Goal: Task Accomplishment & Management: Manage account settings

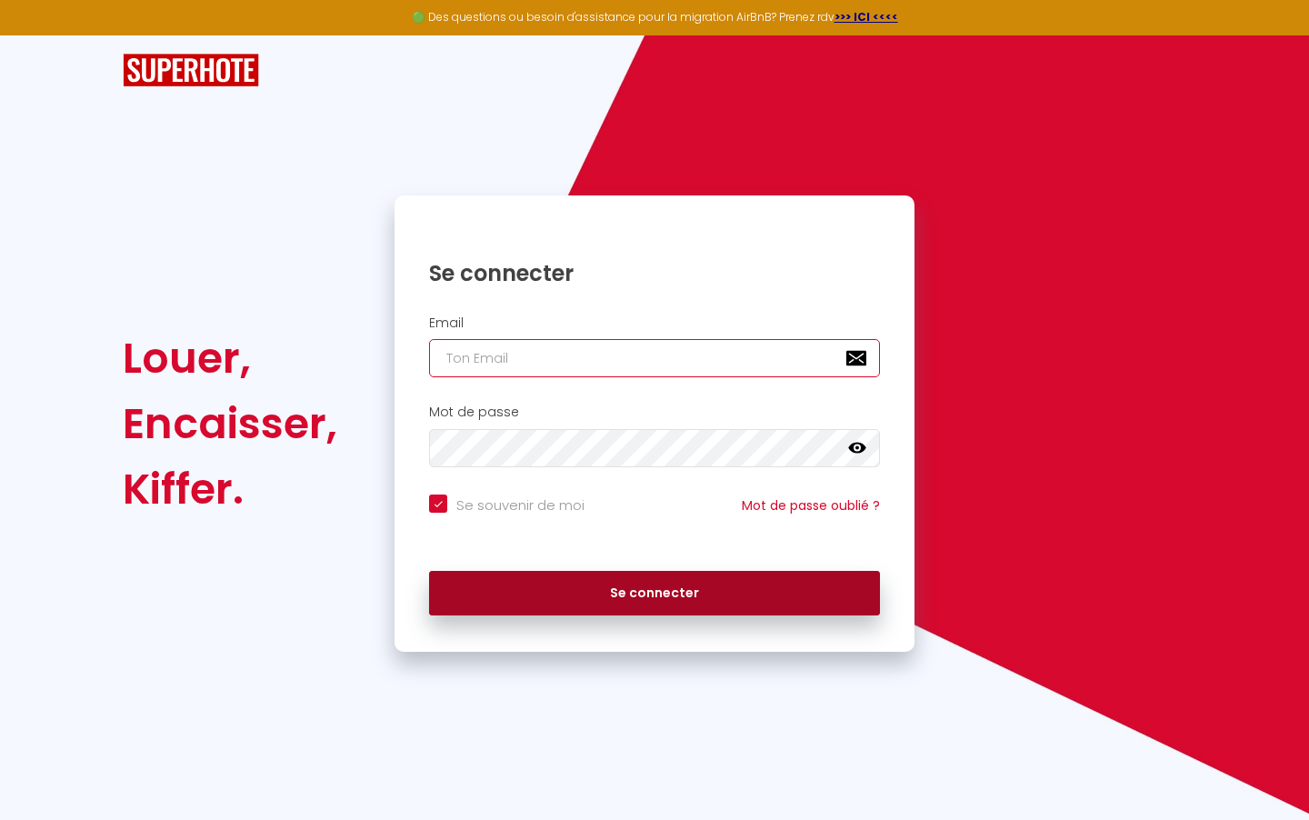
type input "[EMAIL_ADDRESS][DOMAIN_NAME]"
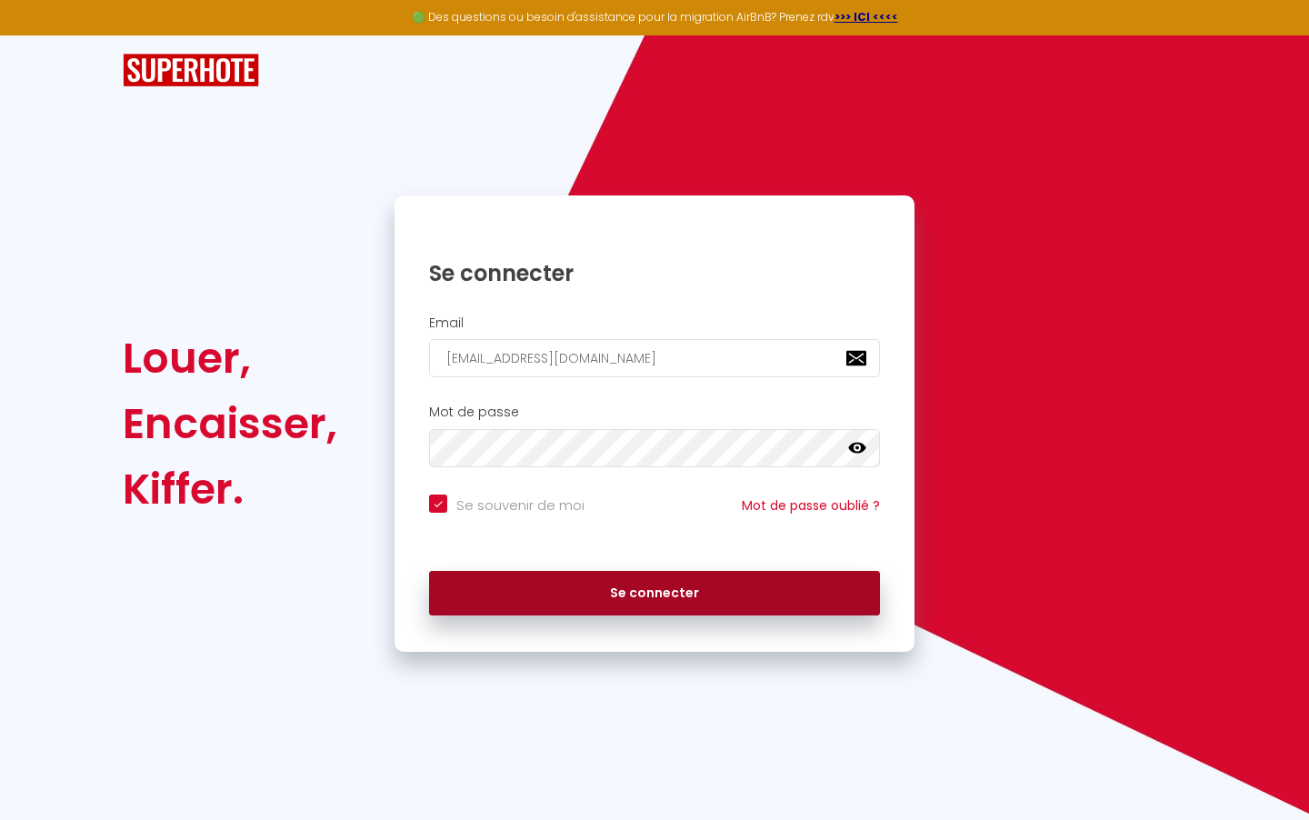
click at [504, 590] on button "Se connecter" at bounding box center [654, 593] width 451 height 45
checkbox input "true"
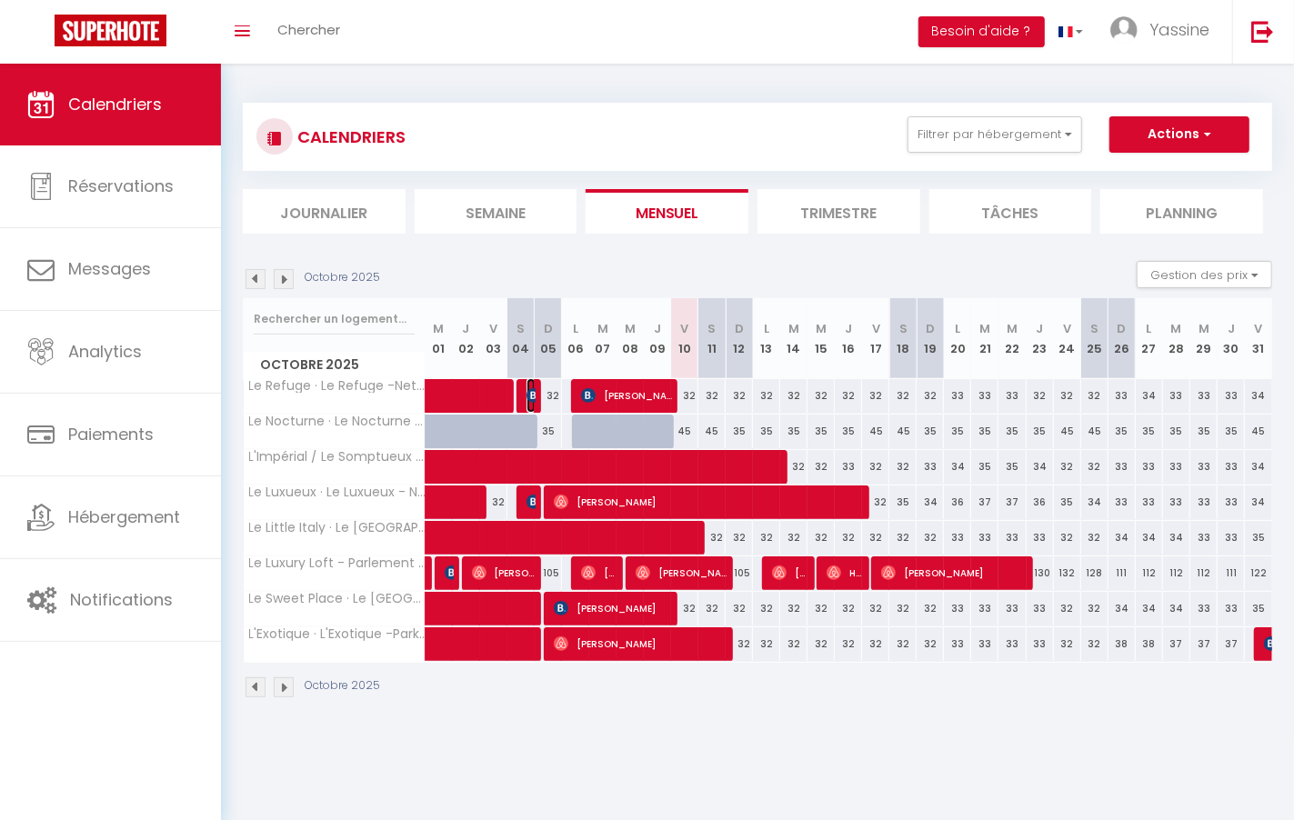
click at [528, 391] on img at bounding box center [533, 395] width 15 height 15
select select "OK"
select select "0"
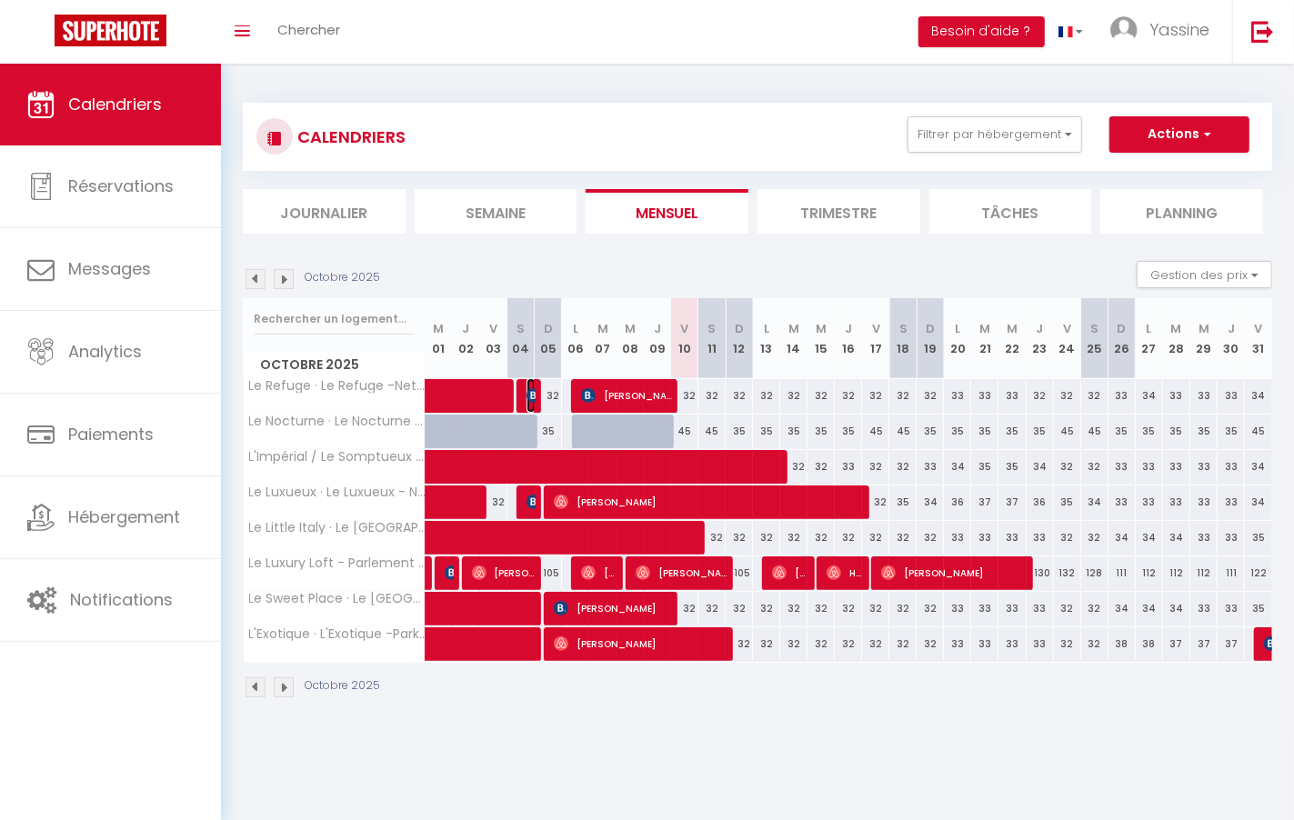
select select "1"
select select
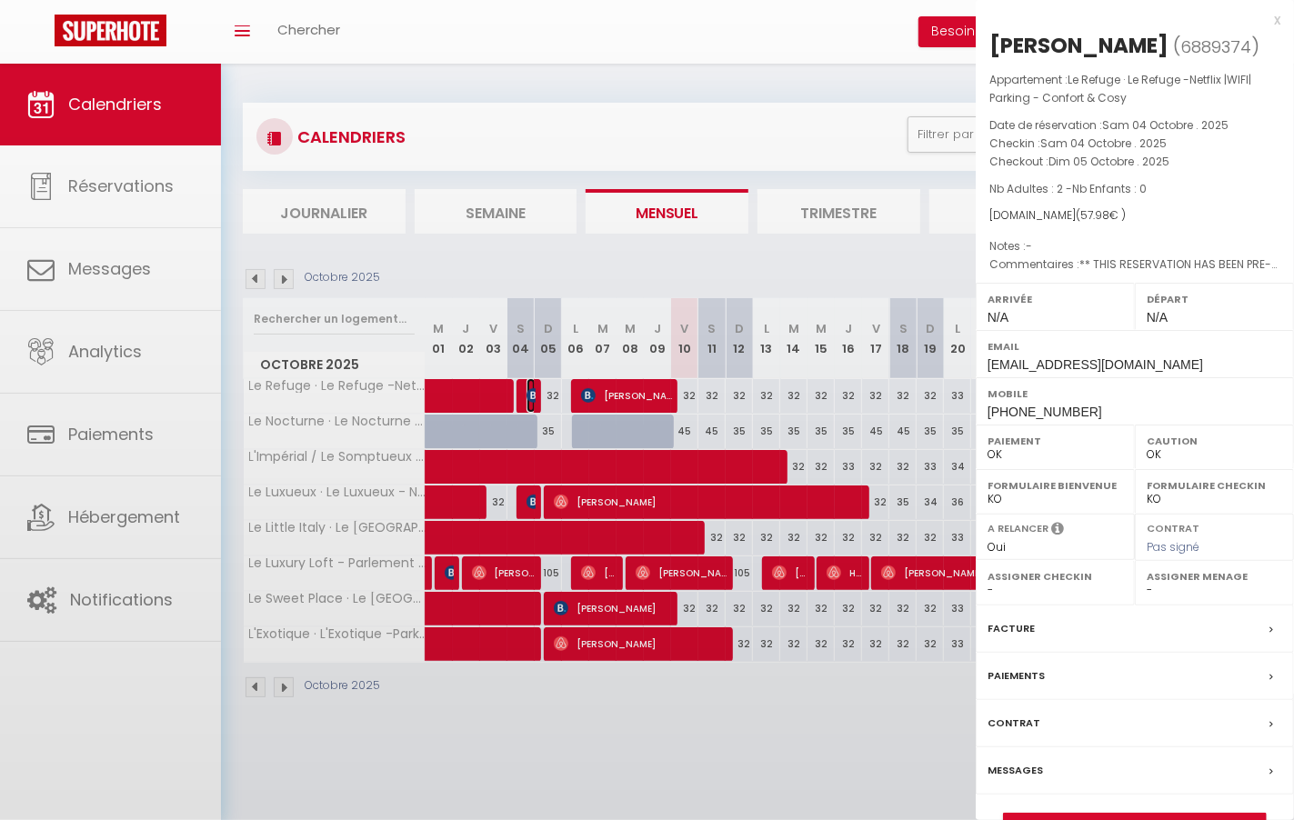
select select "28555"
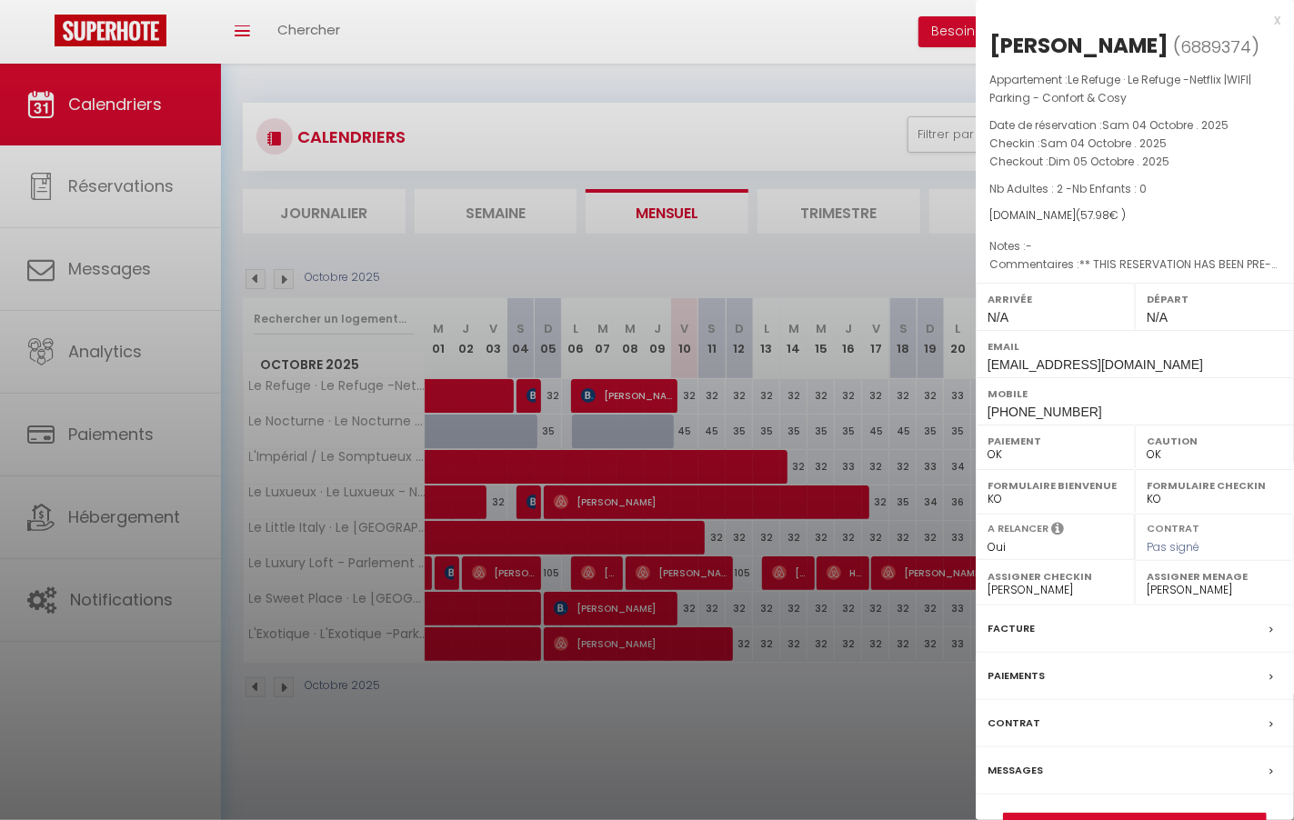
click at [528, 391] on div at bounding box center [647, 410] width 1294 height 820
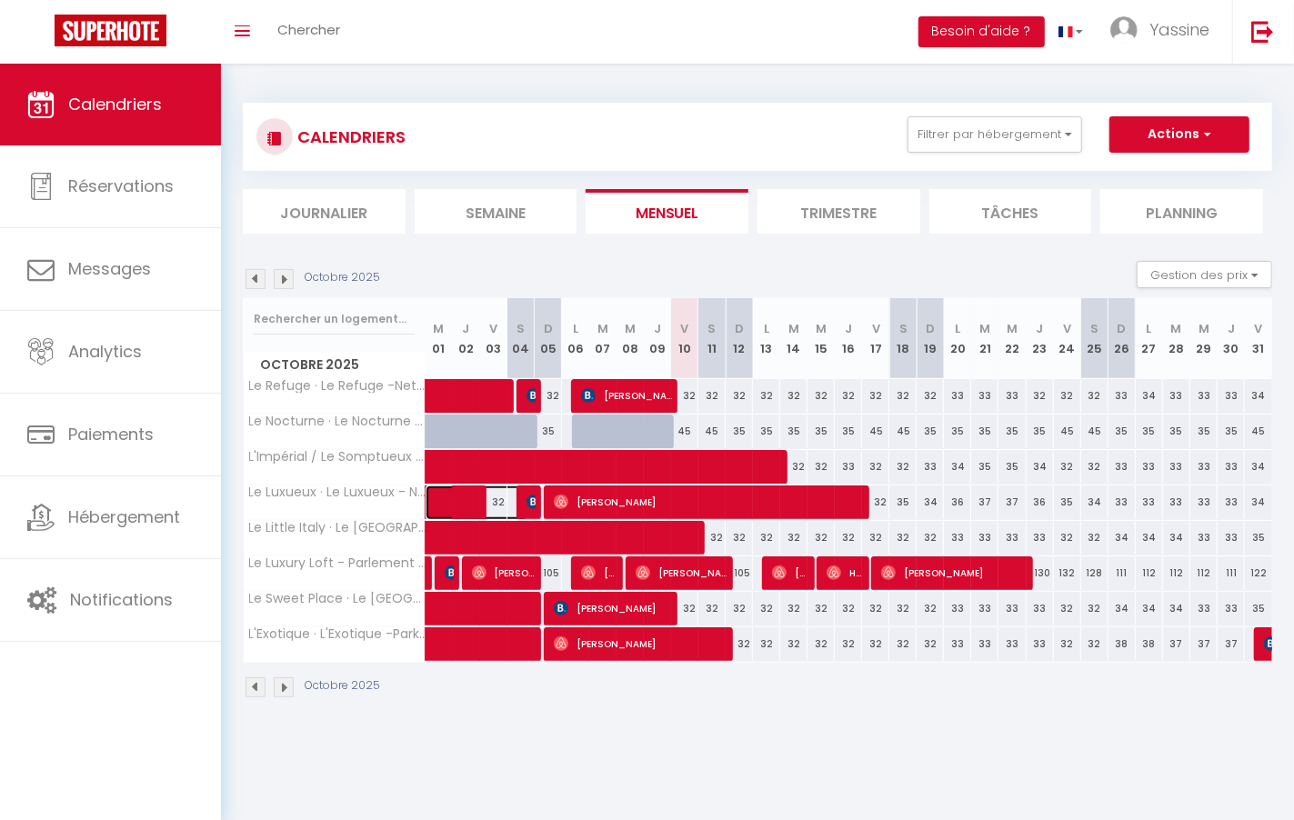
click at [523, 494] on span at bounding box center [487, 503] width 84 height 35
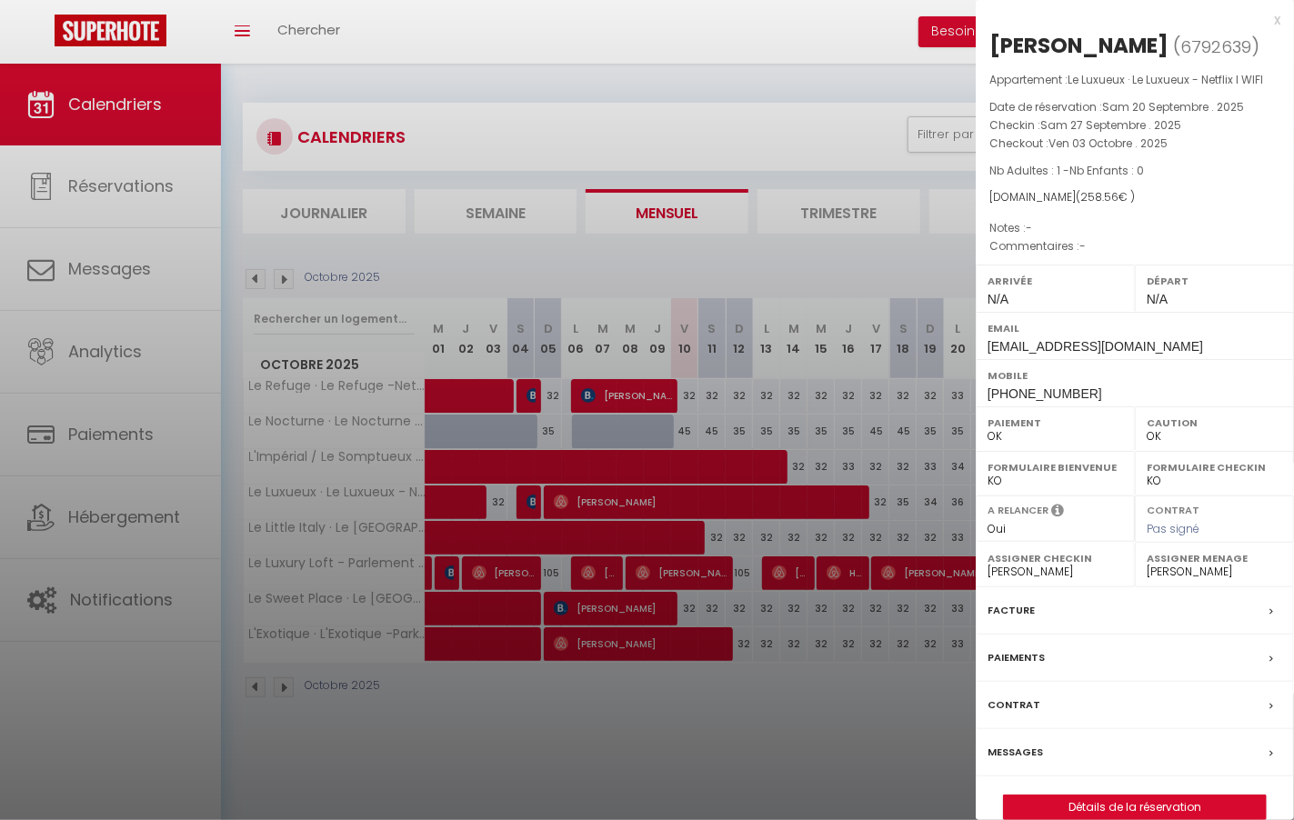
click at [523, 494] on div at bounding box center [647, 410] width 1294 height 820
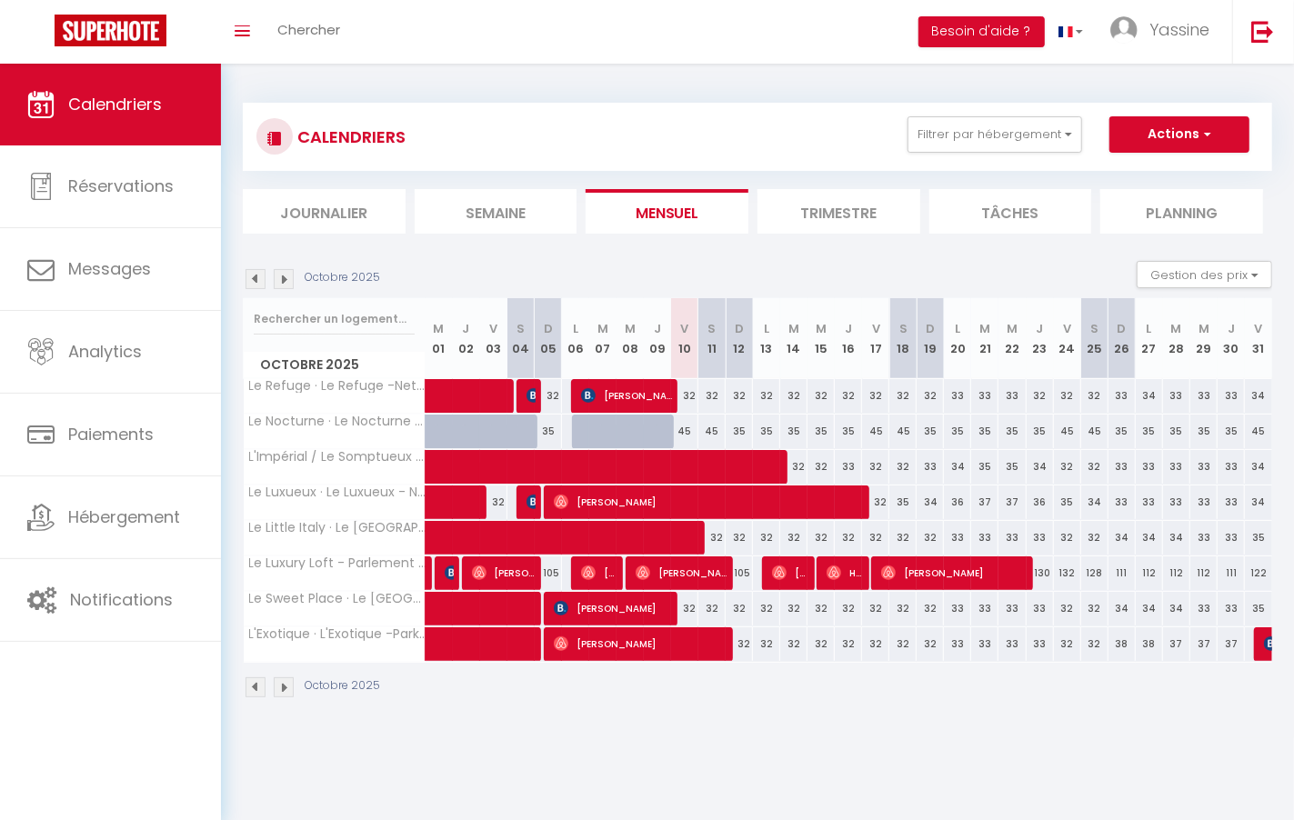
click at [1259, 633] on div at bounding box center [1267, 644] width 27 height 35
click at [1259, 636] on div at bounding box center [1267, 644] width 27 height 35
click at [1264, 643] on img at bounding box center [1271, 644] width 15 height 15
select select "KO"
select select "32353"
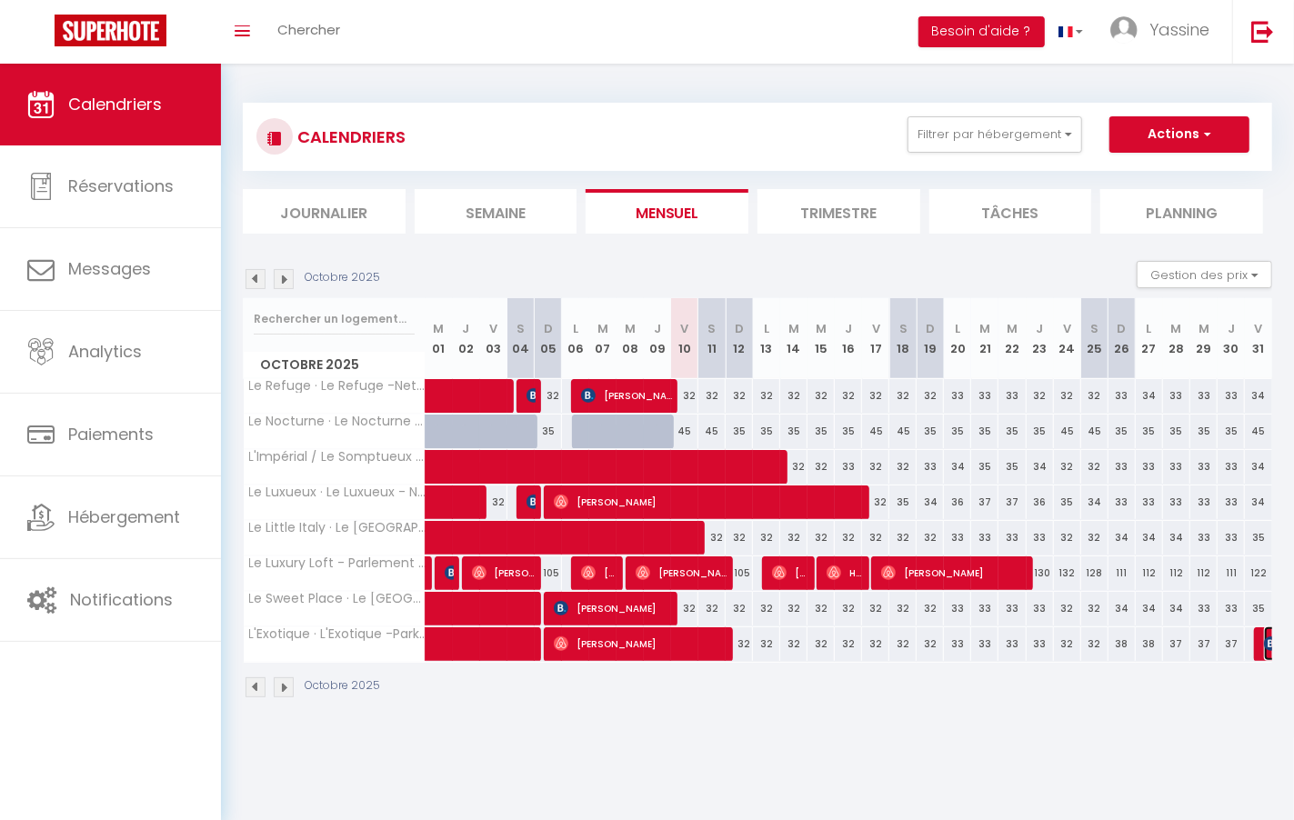
select select "32353"
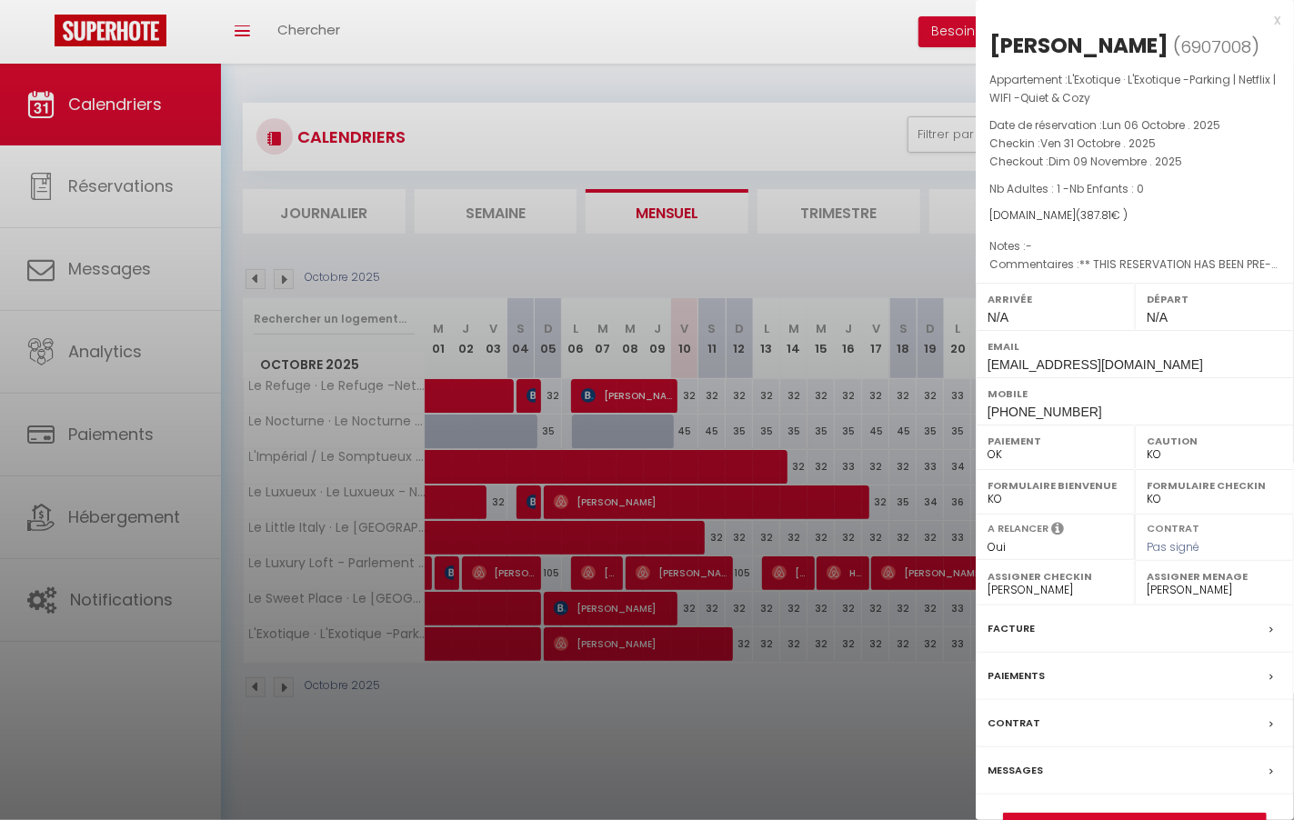
click at [902, 607] on div at bounding box center [647, 410] width 1294 height 820
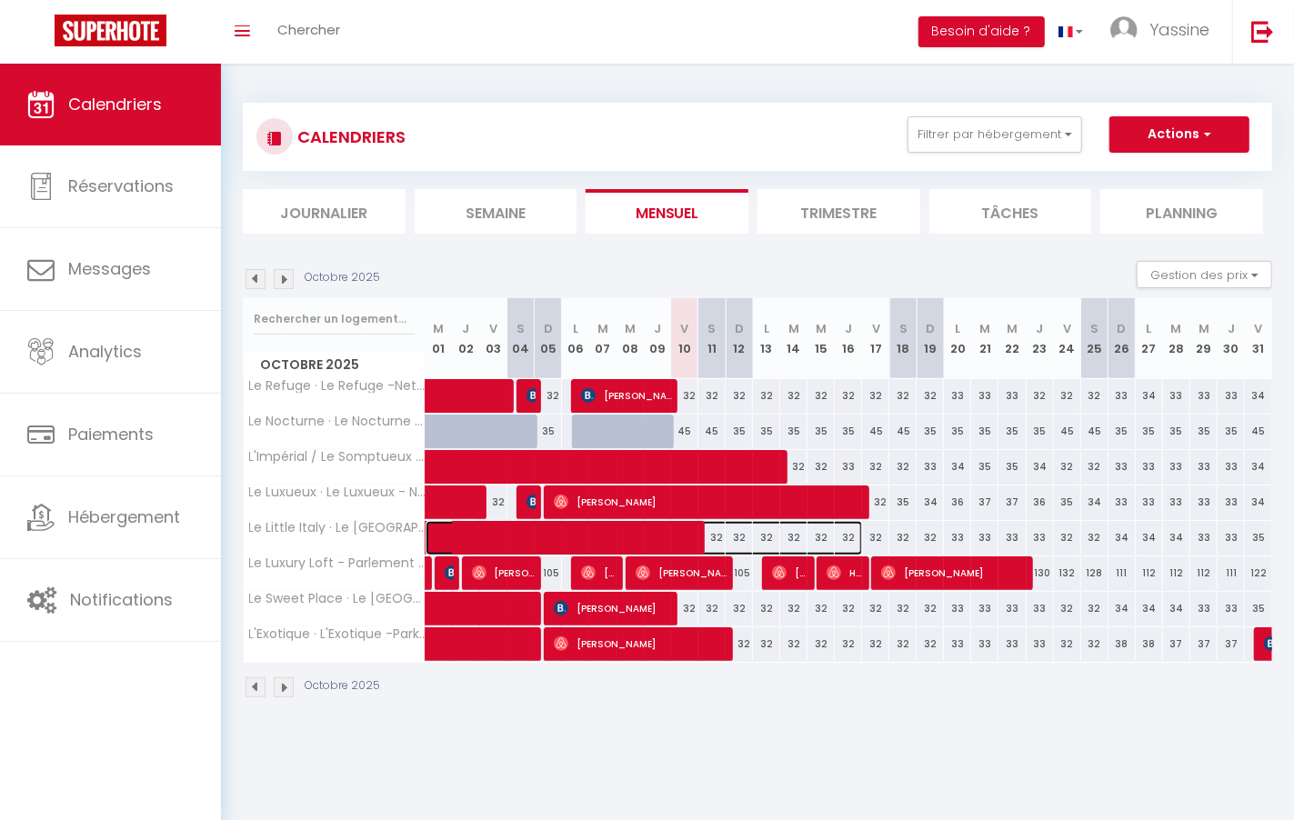
click at [598, 530] on span at bounding box center [654, 538] width 418 height 35
select select "OK"
select select "28555"
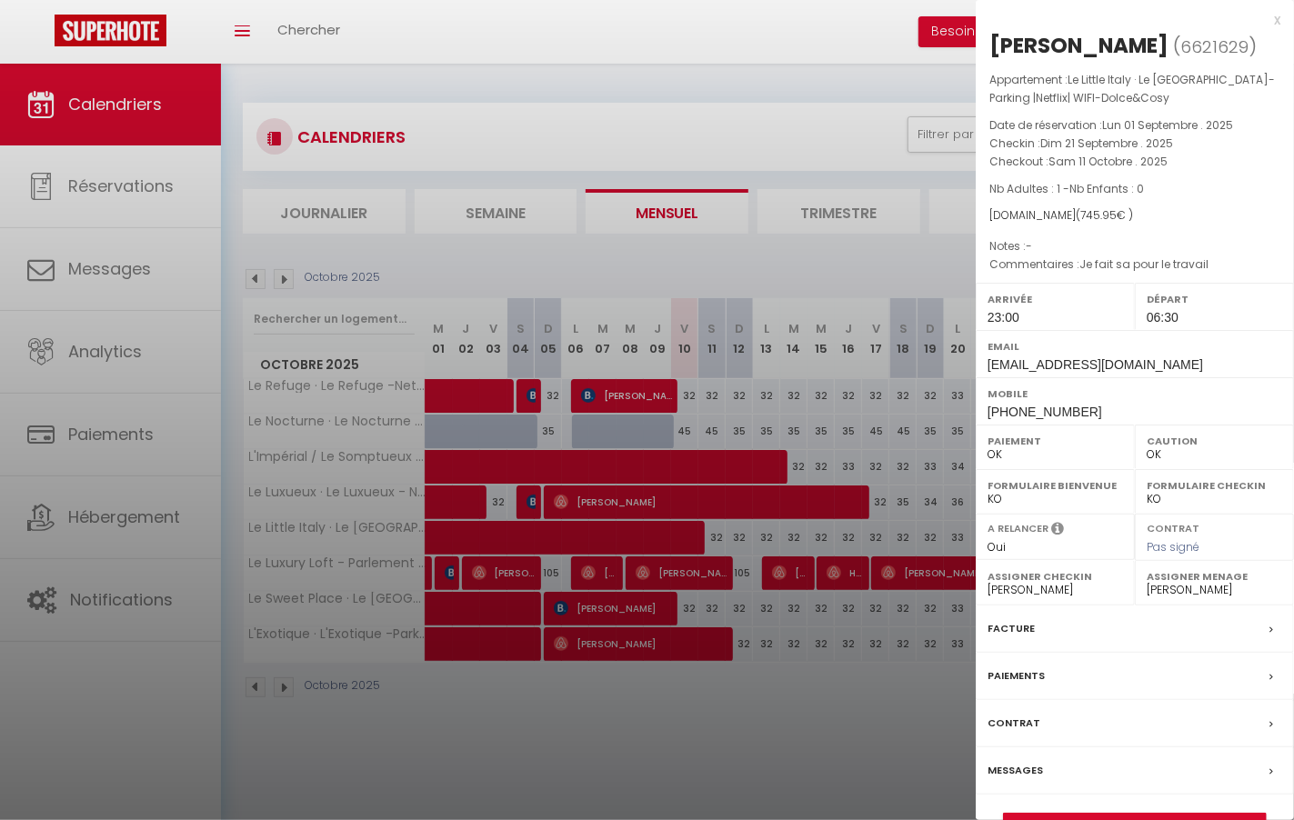
click at [595, 530] on div at bounding box center [647, 410] width 1294 height 820
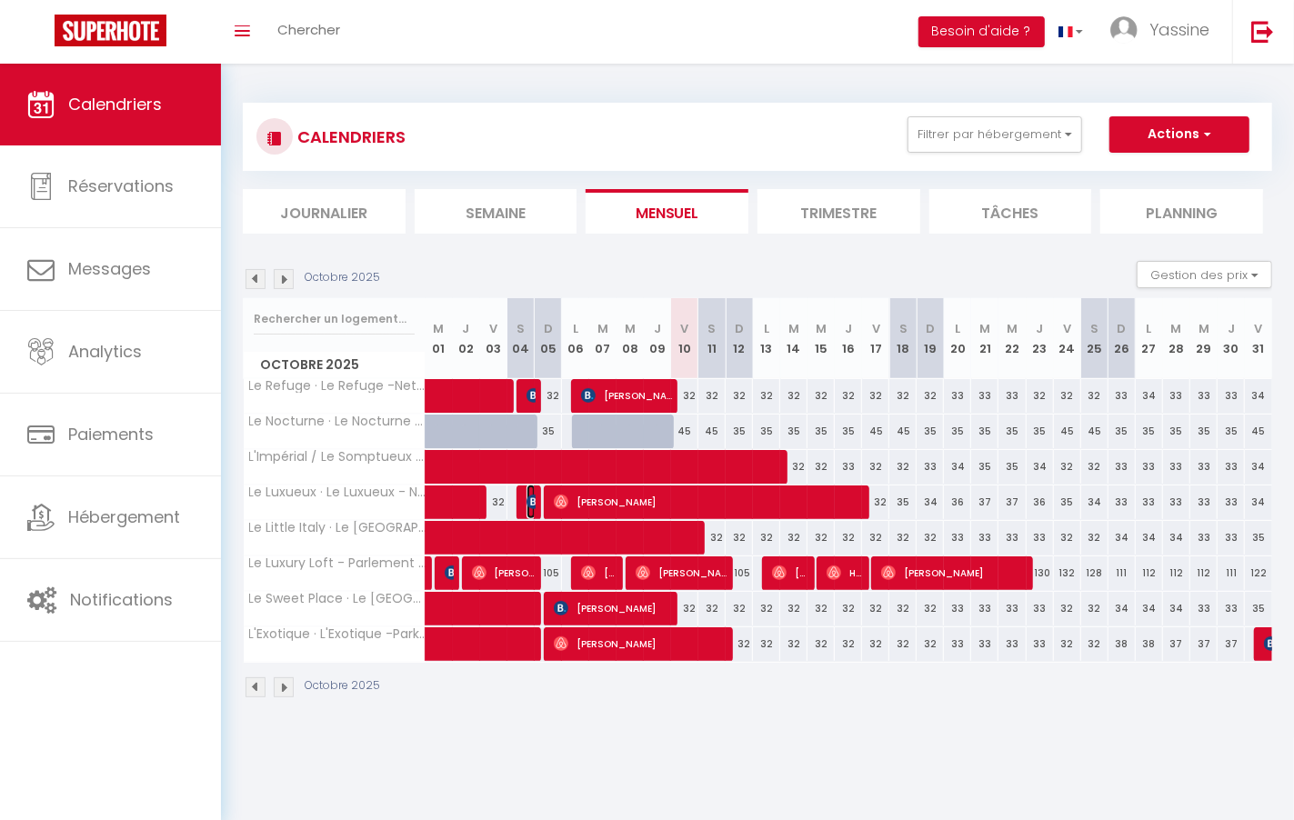
click at [528, 499] on img at bounding box center [533, 502] width 15 height 15
select select "0"
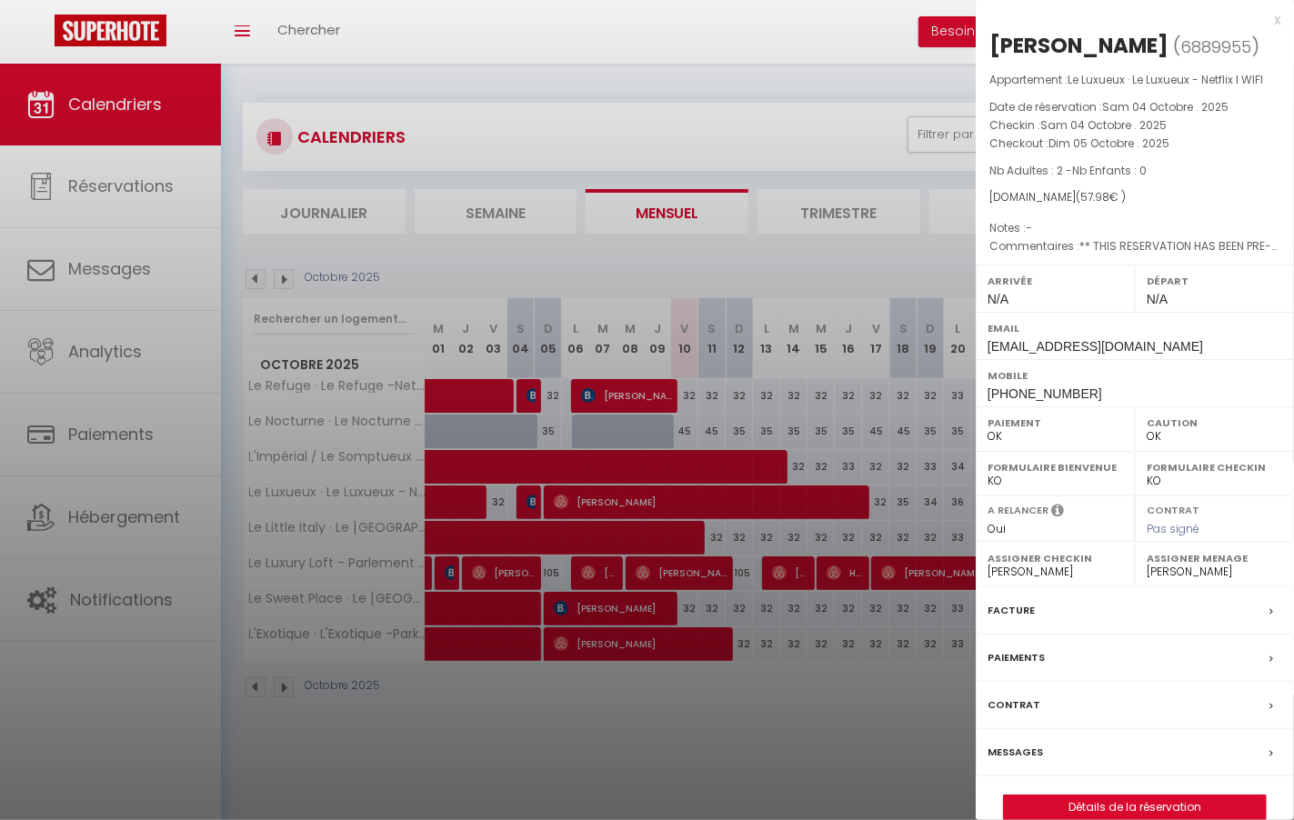
click at [528, 499] on div at bounding box center [647, 410] width 1294 height 820
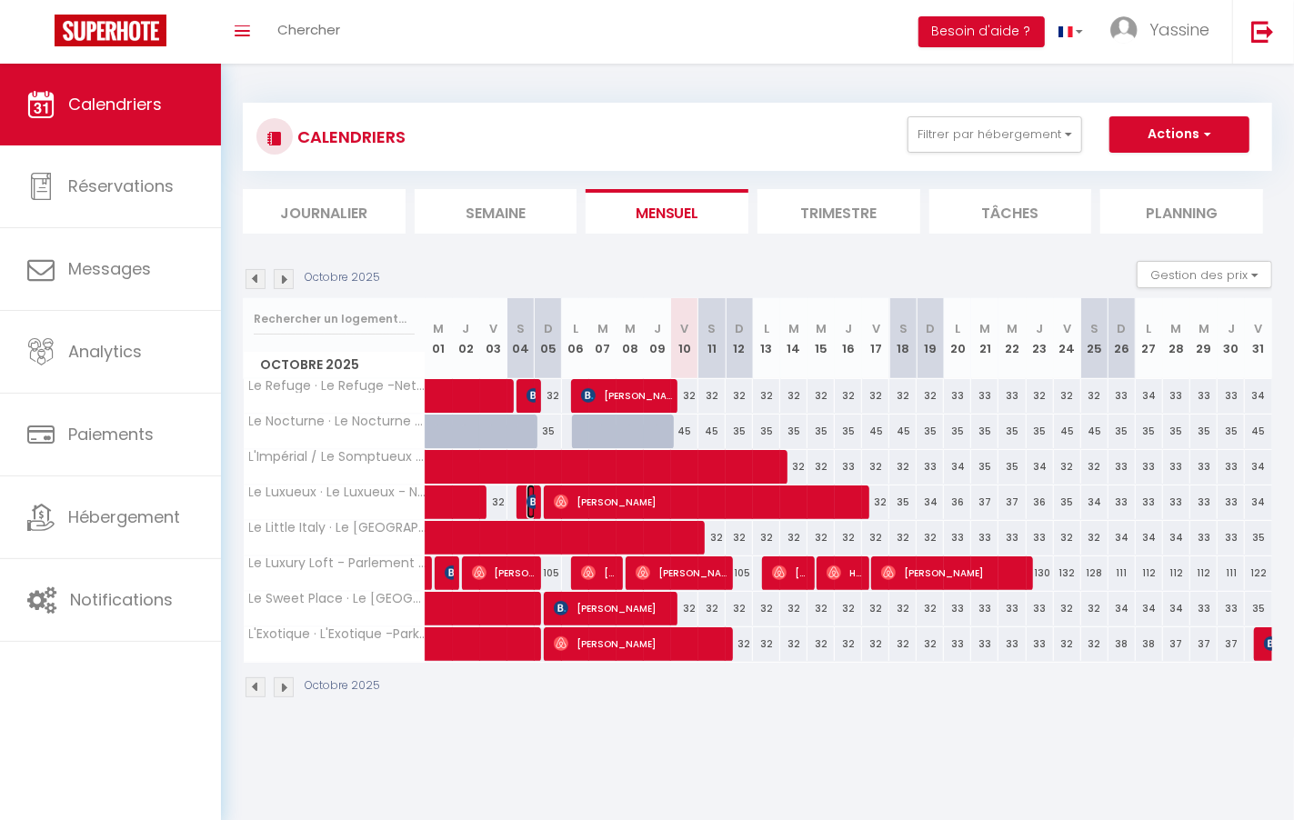
click at [529, 499] on img at bounding box center [533, 502] width 15 height 15
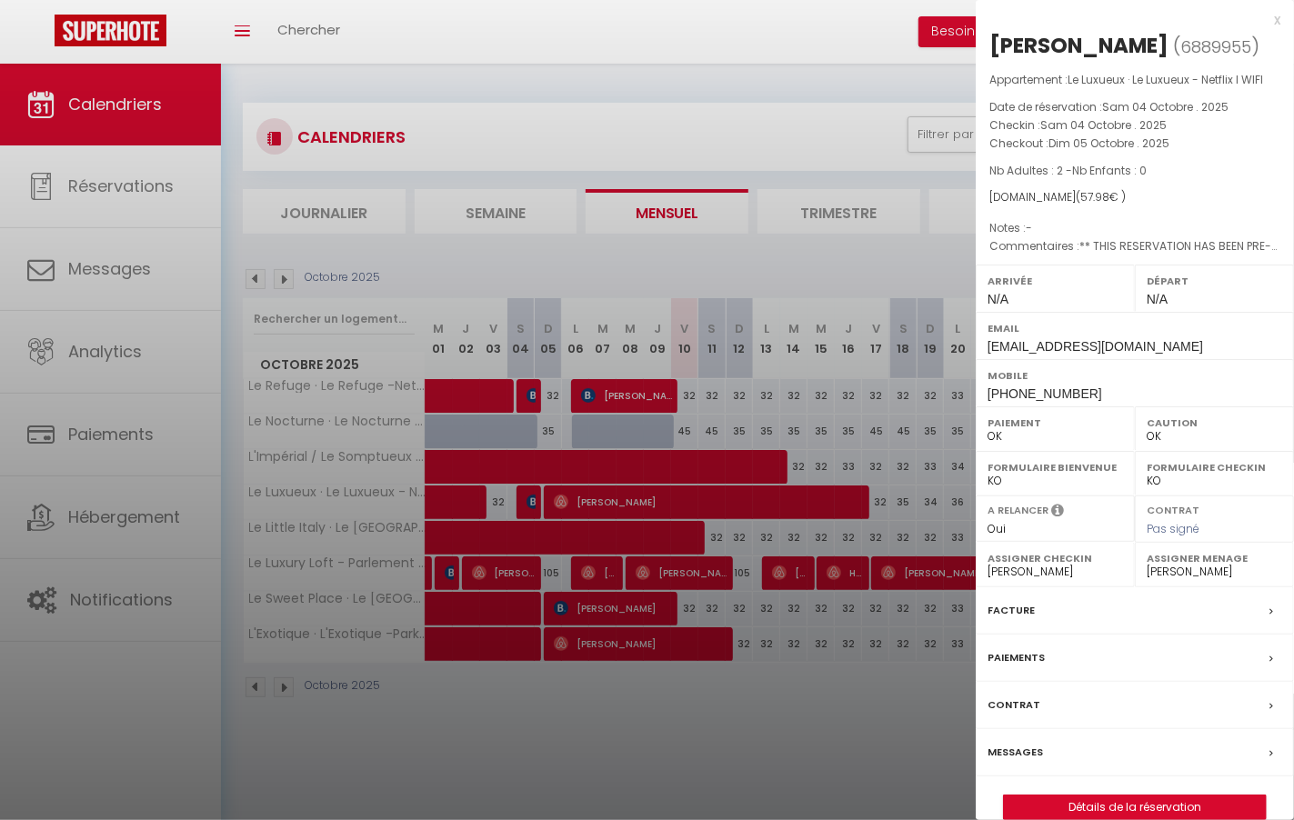
click at [529, 499] on div at bounding box center [647, 410] width 1294 height 820
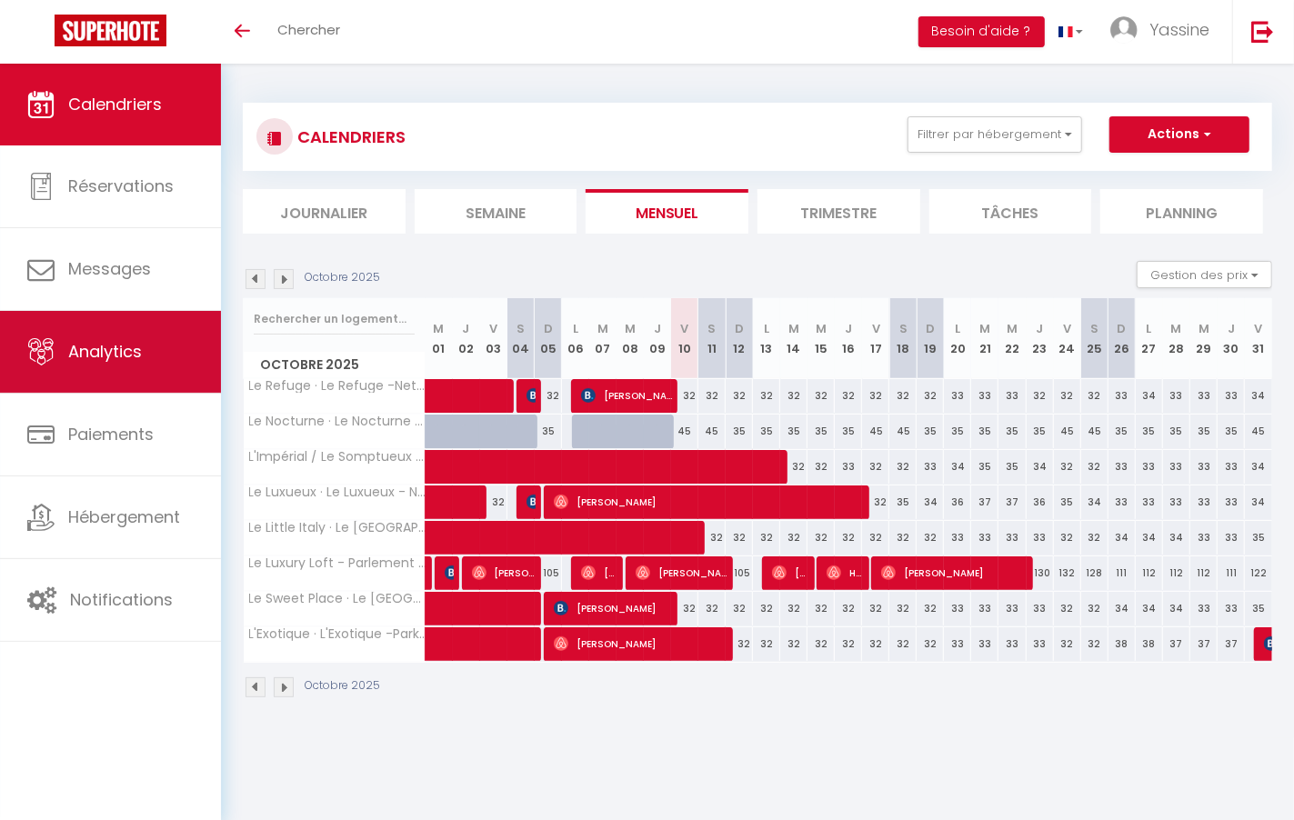
click at [129, 356] on span "Analytics" at bounding box center [105, 351] width 74 height 23
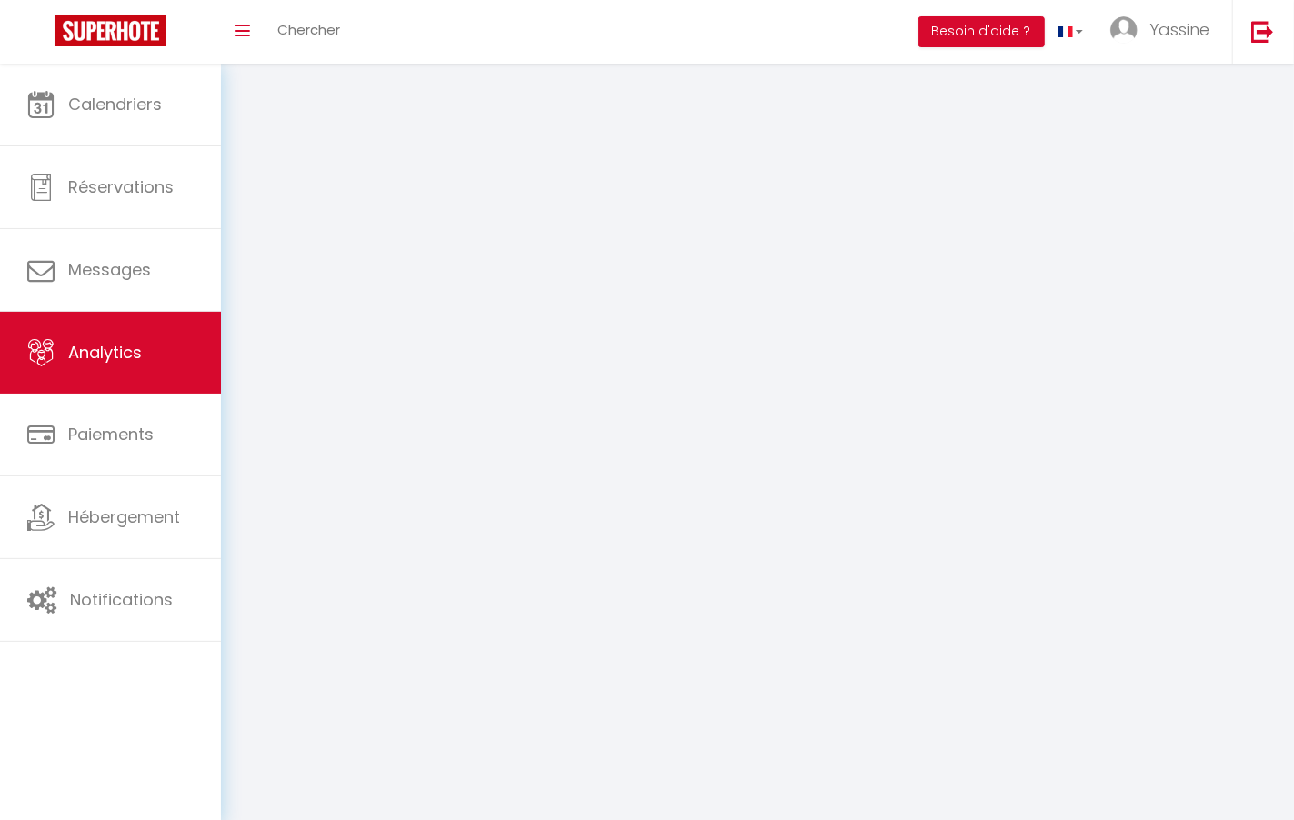
select select "2025"
select select "10"
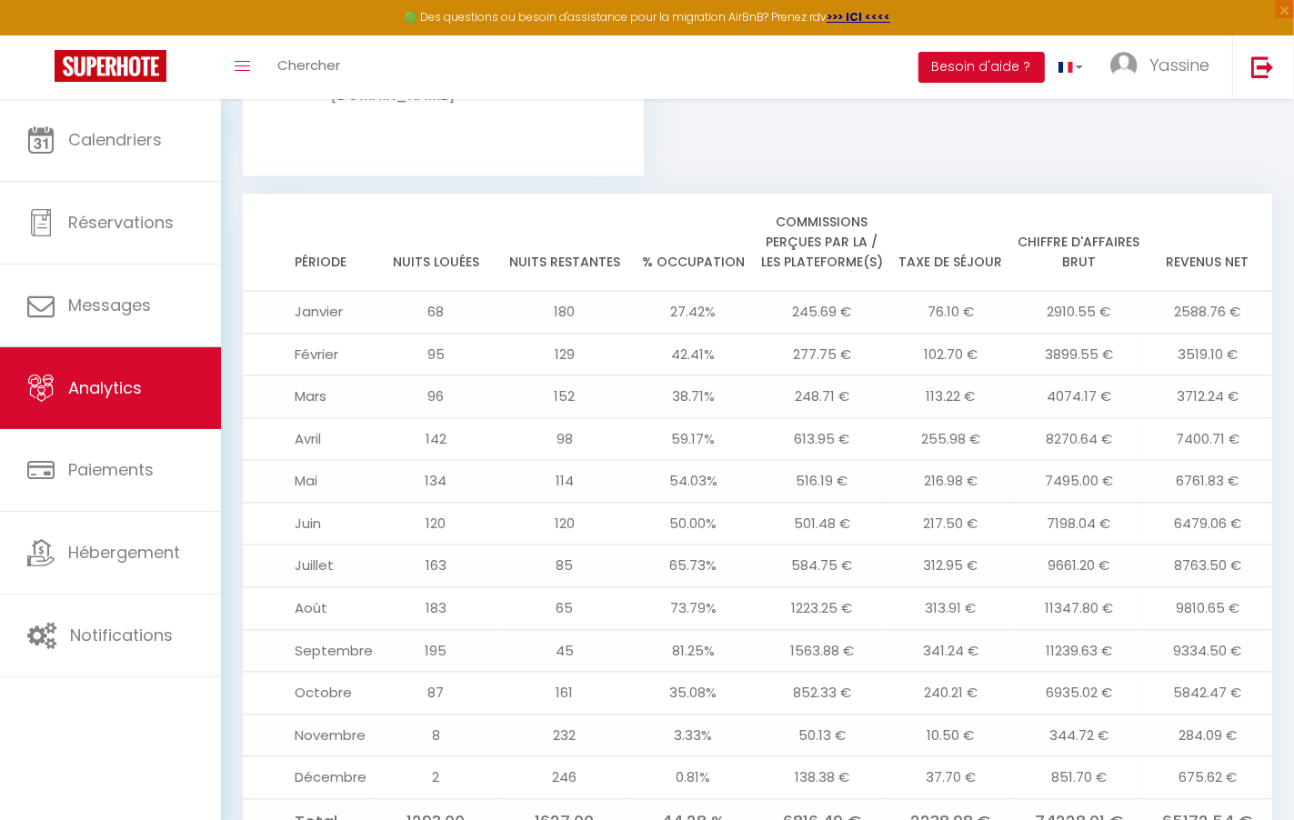
scroll to position [1879, 0]
